Goal: Task Accomplishment & Management: Manage account settings

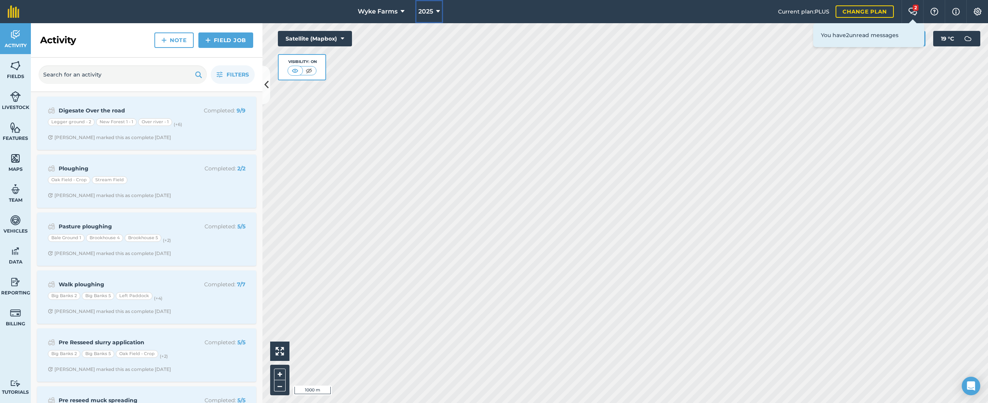
click at [428, 7] on span "2025" at bounding box center [426, 11] width 15 height 9
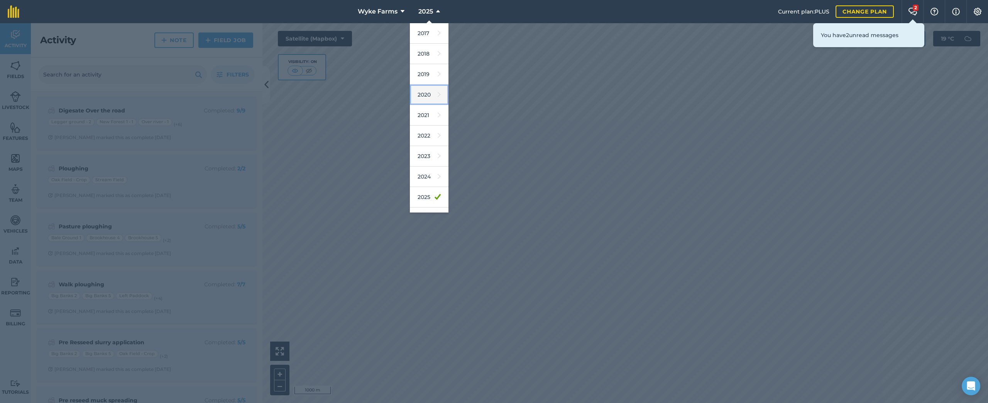
click at [427, 103] on link "2020" at bounding box center [429, 95] width 39 height 20
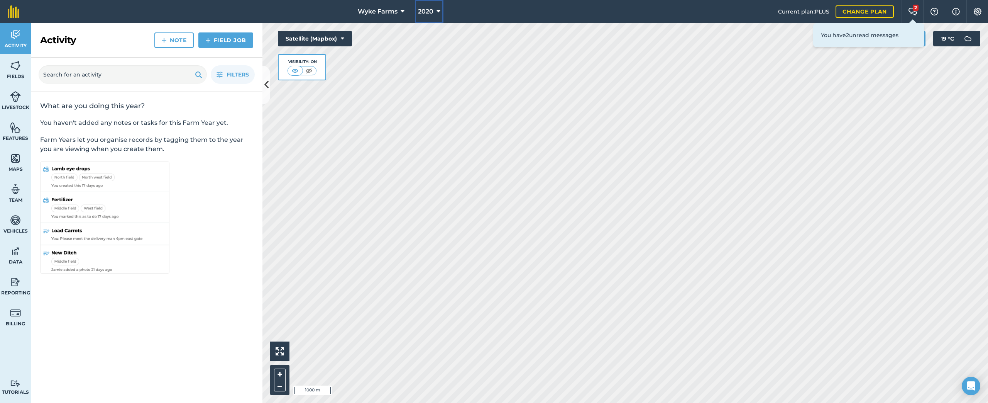
click at [432, 7] on span "2020" at bounding box center [425, 11] width 15 height 9
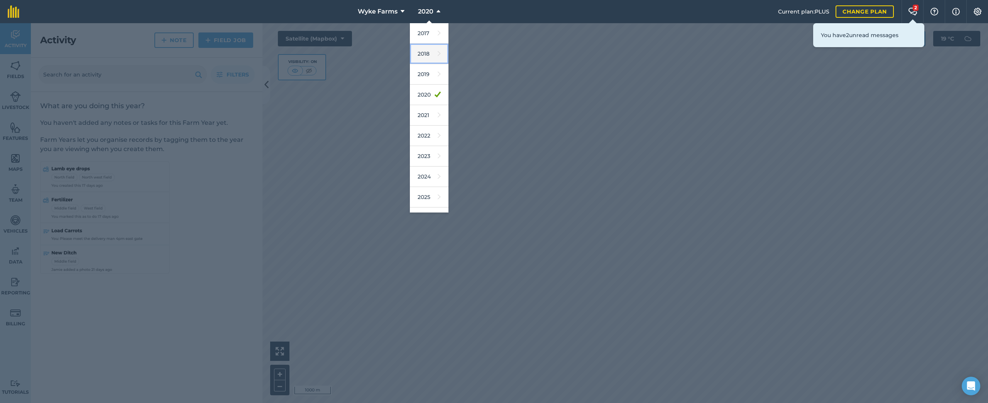
click at [435, 57] on link "2018" at bounding box center [429, 54] width 39 height 20
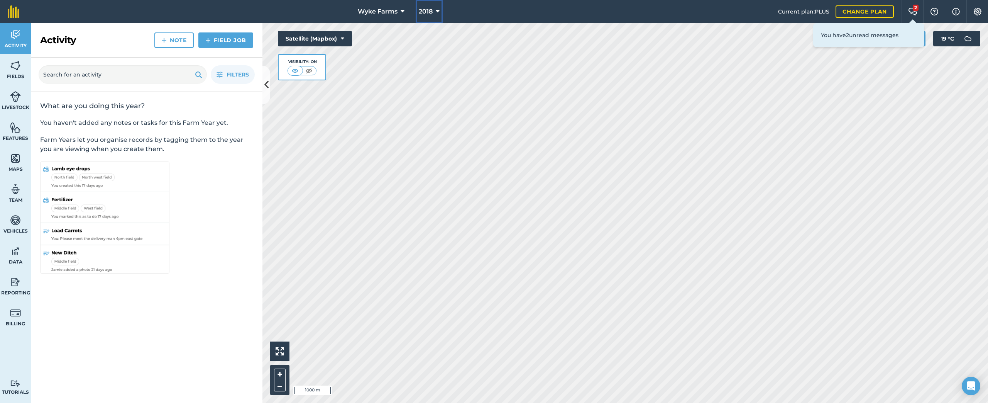
click at [437, 10] on icon at bounding box center [438, 11] width 4 height 9
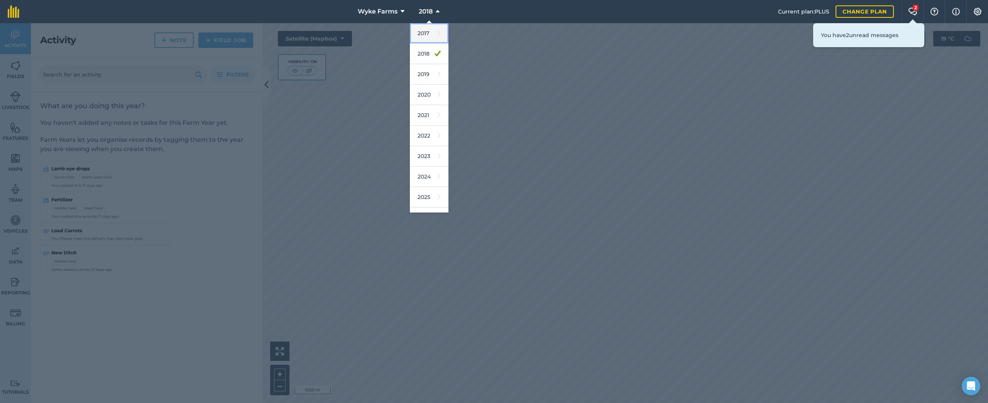
click at [434, 33] on link "2017" at bounding box center [429, 33] width 39 height 20
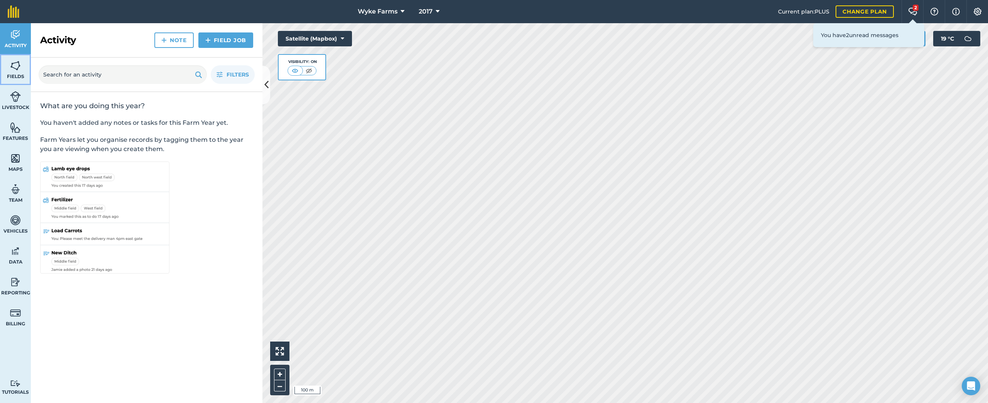
click at [24, 71] on link "Fields" at bounding box center [15, 69] width 31 height 31
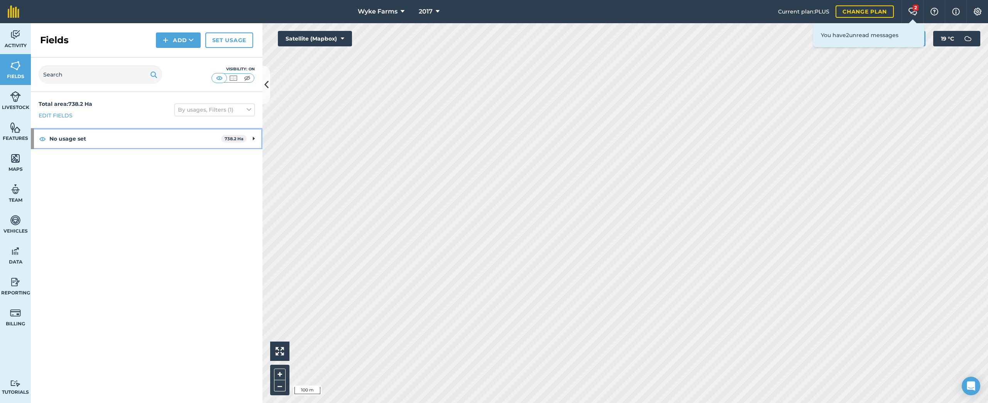
click at [110, 140] on strong "No usage set" at bounding box center [135, 138] width 172 height 21
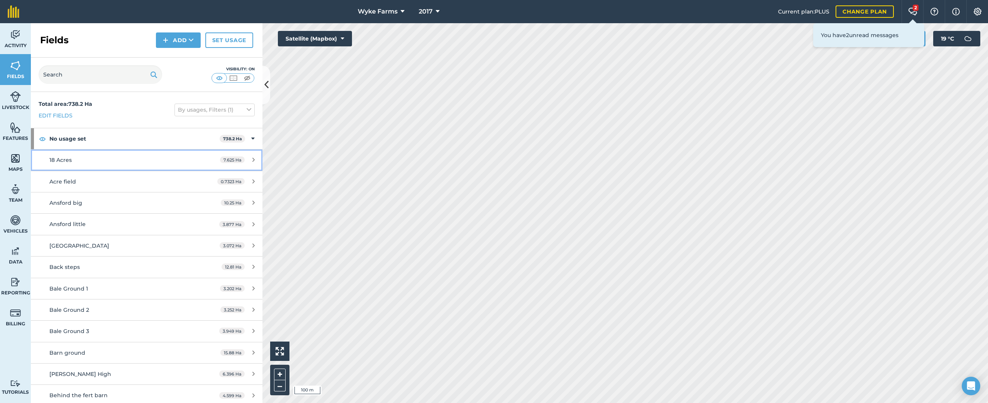
click at [110, 158] on div "18 Acres" at bounding box center [121, 160] width 145 height 8
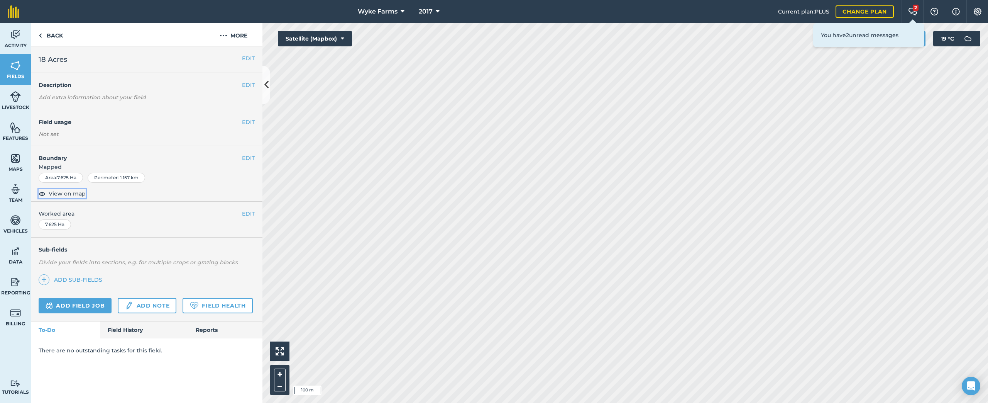
click at [84, 194] on span "View on map" at bounding box center [67, 193] width 37 height 8
click at [52, 29] on link "Back" at bounding box center [51, 34] width 40 height 23
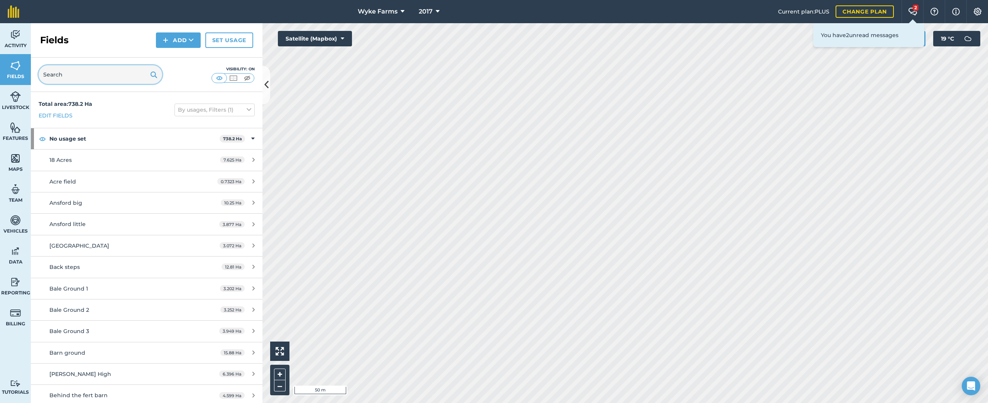
click at [75, 66] on input "text" at bounding box center [101, 74] width 124 height 19
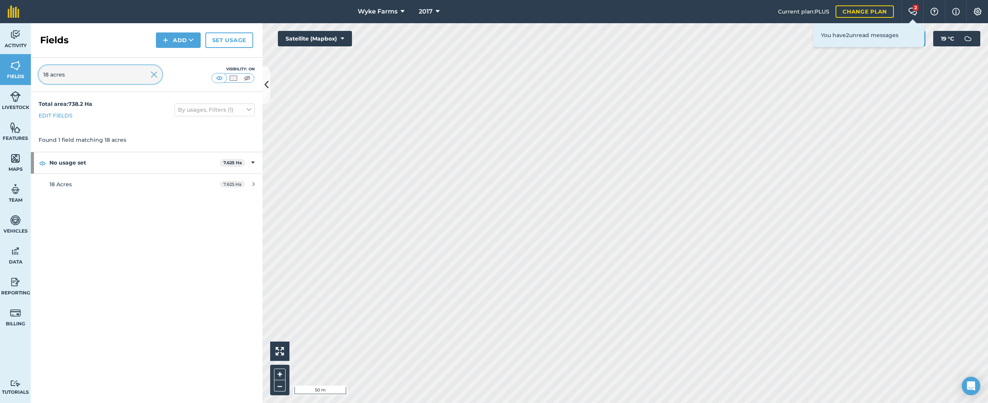
type input "18 acres"
click at [154, 74] on img at bounding box center [154, 74] width 7 height 9
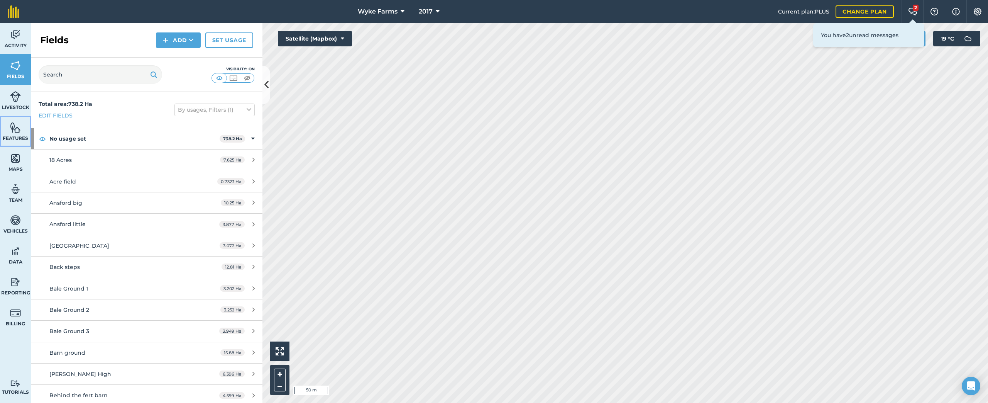
click at [12, 119] on link "Features" at bounding box center [15, 131] width 31 height 31
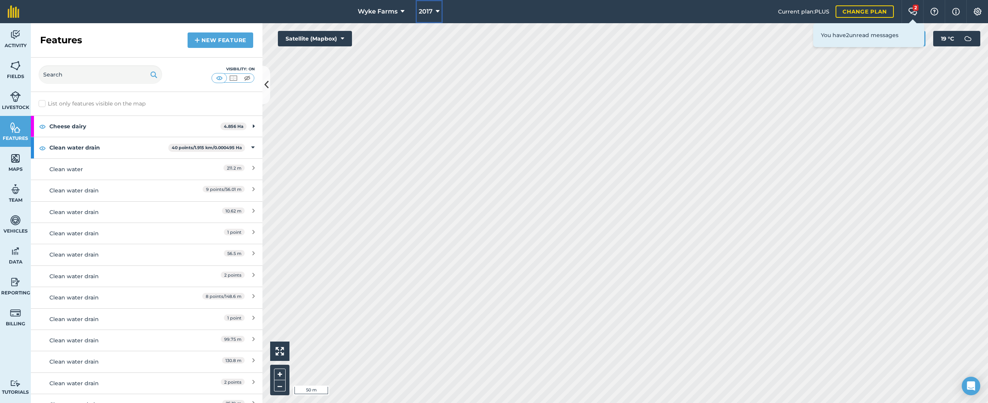
click at [425, 10] on span "2017" at bounding box center [426, 11] width 14 height 9
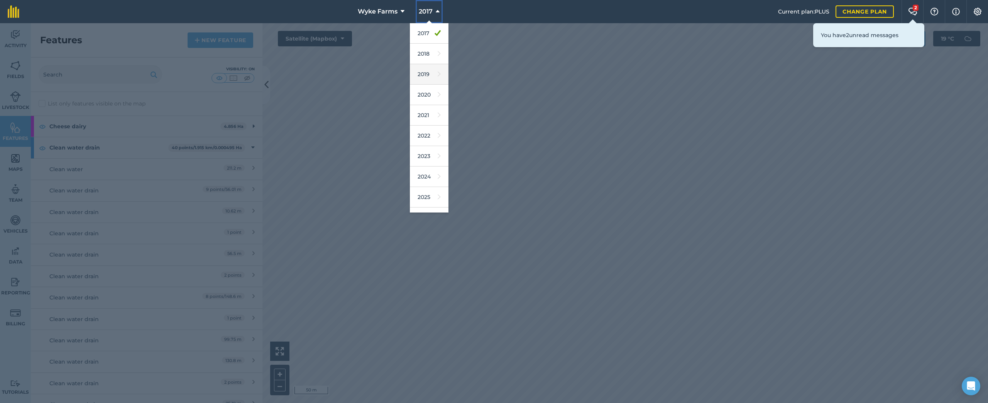
scroll to position [36, 0]
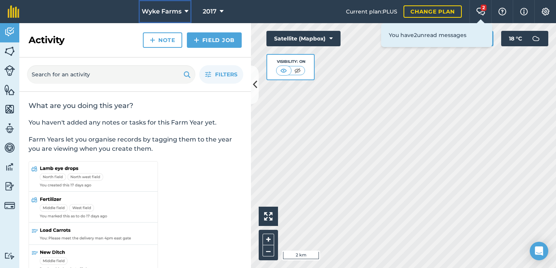
click at [170, 11] on span "Wyke Farms" at bounding box center [162, 11] width 40 height 9
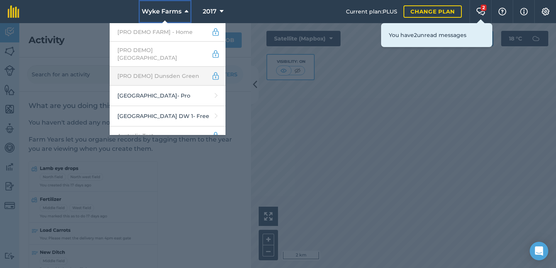
scroll to position [54, 0]
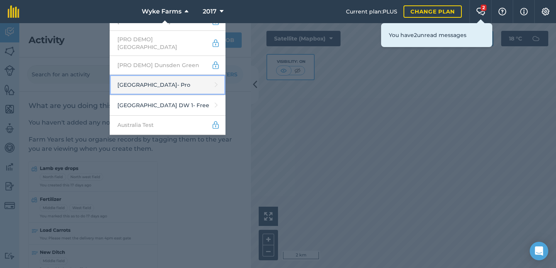
click at [185, 79] on link "Abbey Farm - Pro" at bounding box center [168, 85] width 116 height 20
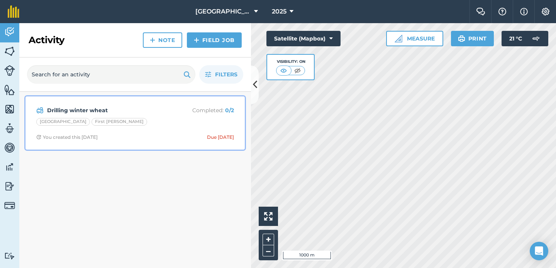
click at [161, 114] on strong "Drilling winter wheat" at bounding box center [108, 110] width 122 height 8
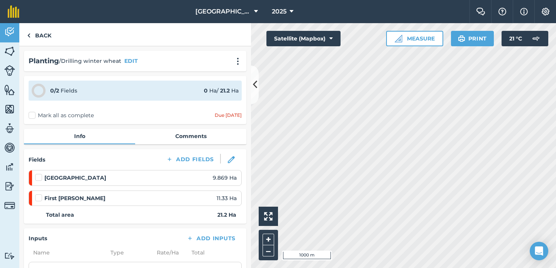
scroll to position [180, 0]
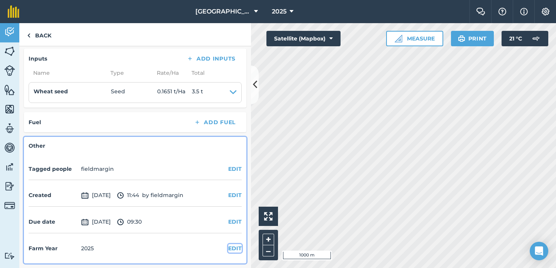
click at [230, 246] on button "EDIT" at bounding box center [235, 248] width 14 height 8
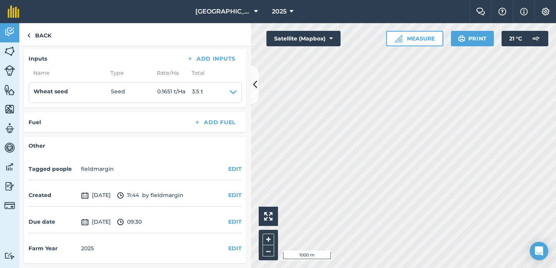
select select "2025"
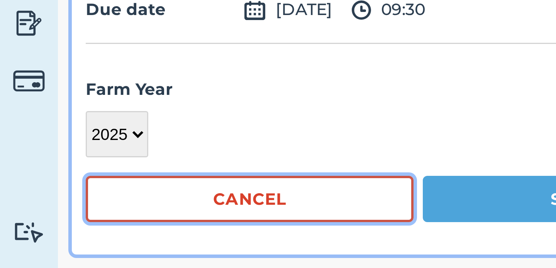
click at [57, 242] on button "Cancel" at bounding box center [83, 244] width 109 height 15
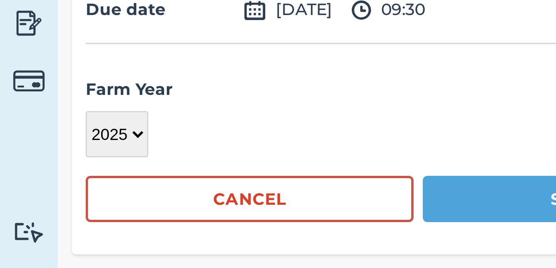
scroll to position [180, 0]
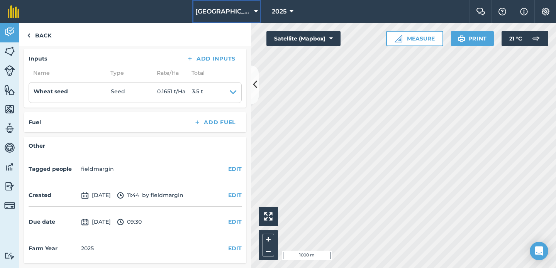
click at [241, 16] on button "[GEOGRAPHIC_DATA]" at bounding box center [226, 11] width 69 height 23
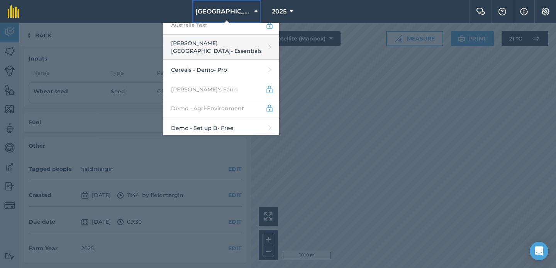
scroll to position [159, 0]
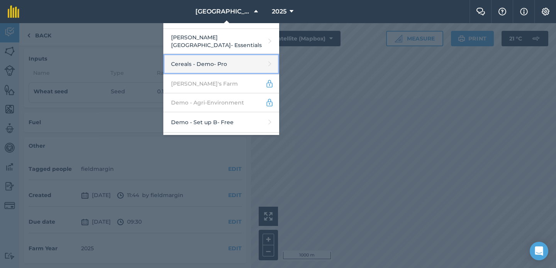
click at [234, 54] on link "Cereals - Demo - Pro" at bounding box center [221, 64] width 116 height 20
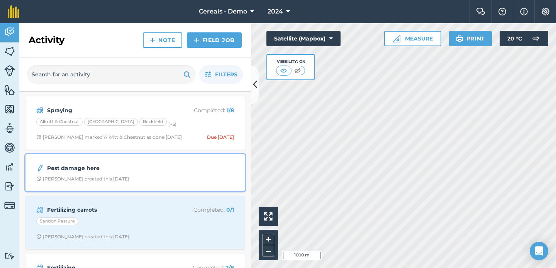
click at [155, 176] on span "John F created this 5 months ago" at bounding box center [135, 179] width 198 height 6
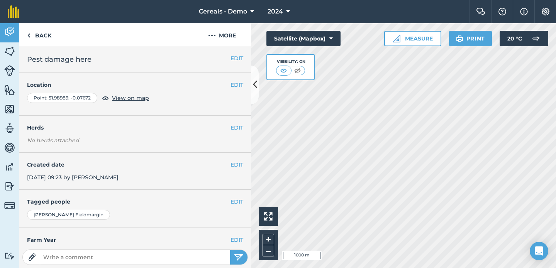
scroll to position [58, 0]
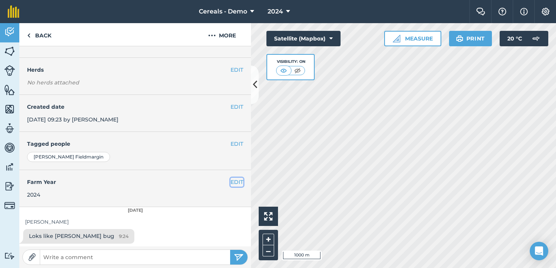
click at [236, 180] on button "EDIT" at bounding box center [236, 182] width 13 height 8
select select "2024"
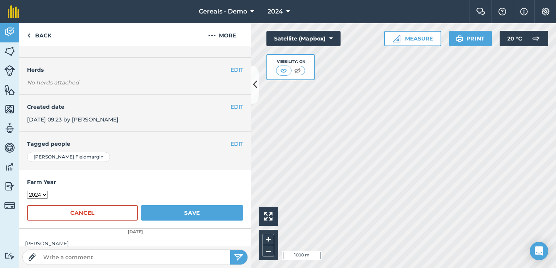
scroll to position [80, 0]
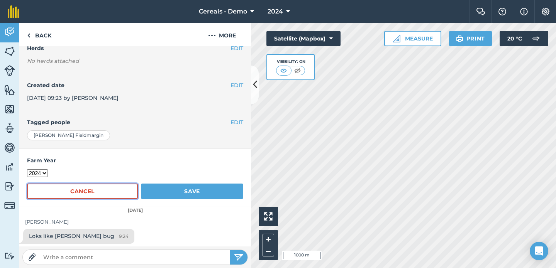
click at [115, 191] on button "Cancel" at bounding box center [82, 191] width 111 height 15
